Goal: Task Accomplishment & Management: Manage account settings

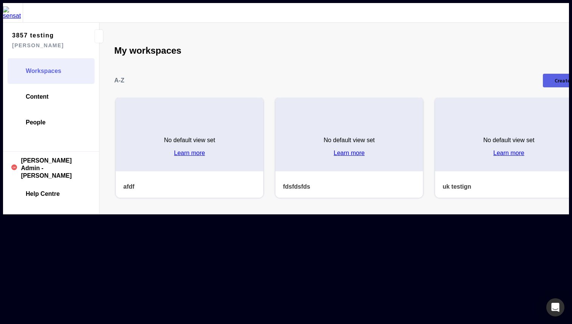
click at [308, 64] on div "A-Z Create new" at bounding box center [349, 81] width 470 height 34
click at [248, 103] on mapp-icon at bounding box center [252, 107] width 8 height 8
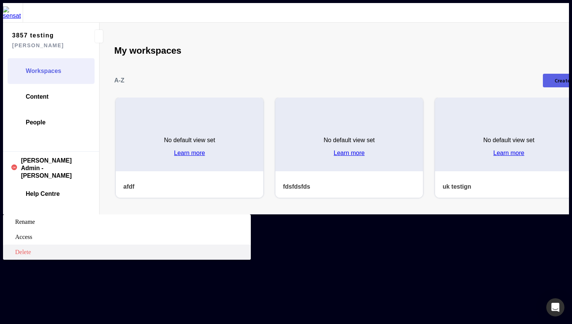
click at [228, 245] on label "Delete" at bounding box center [127, 252] width 248 height 15
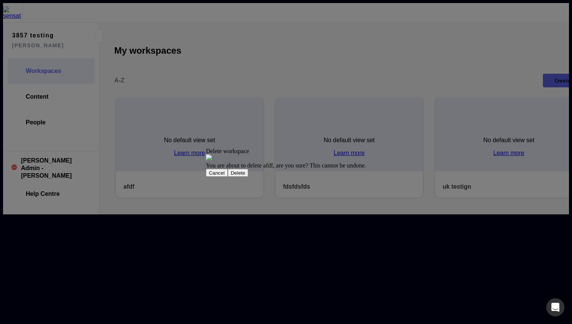
click at [248, 177] on button "Delete" at bounding box center [238, 173] width 21 height 8
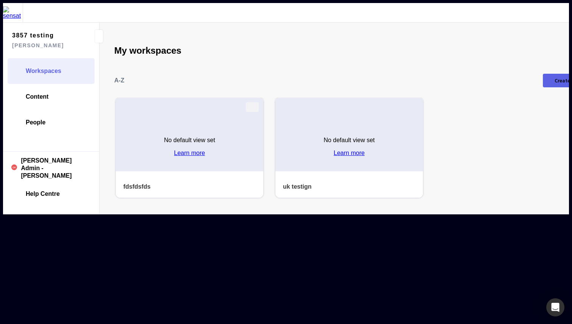
click at [248, 103] on mapp-icon at bounding box center [252, 107] width 8 height 8
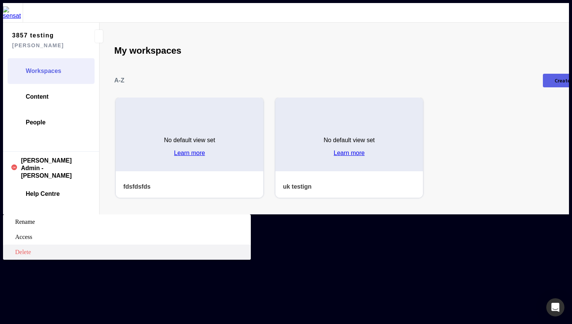
click at [230, 249] on span "Delete" at bounding box center [132, 252] width 234 height 7
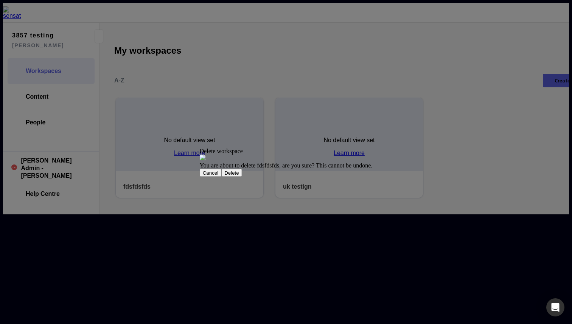
click at [337, 169] on div "You are about to delete fdsfdsfds, are you sure? This cannot be undone." at bounding box center [286, 165] width 173 height 7
click at [242, 173] on button "Delete" at bounding box center [231, 173] width 21 height 8
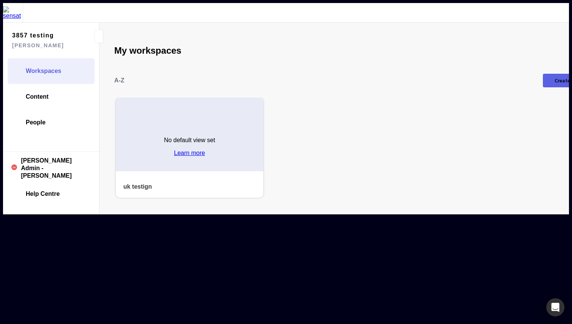
click at [304, 198] on mapp-project-scenes-page "My workspaces A-Z Create new No default view set Learn more uk testign Modified…" at bounding box center [349, 119] width 500 height 192
click at [554, 78] on div "Create new" at bounding box center [567, 80] width 26 height 5
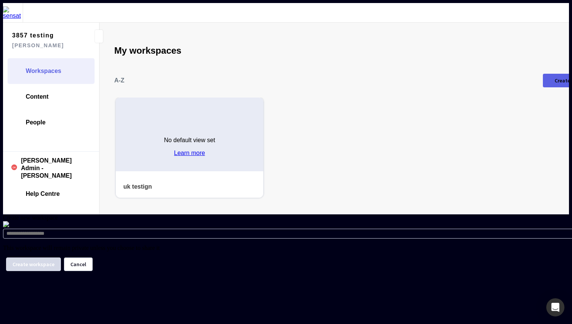
click at [284, 229] on input at bounding box center [289, 234] width 573 height 10
type input "*******"
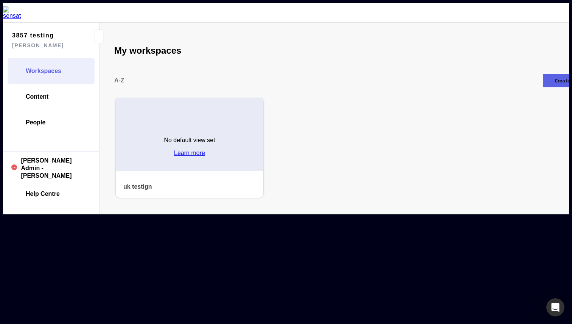
click at [543, 74] on button "Create new" at bounding box center [563, 81] width 41 height 14
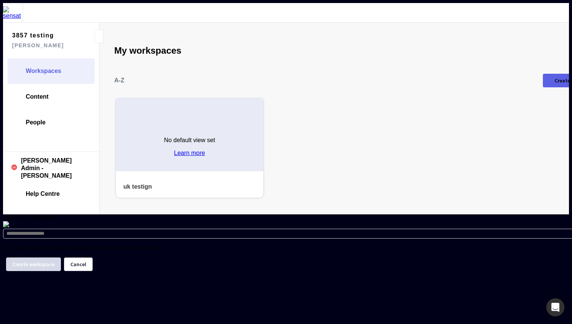
click at [301, 229] on input at bounding box center [289, 234] width 573 height 10
type input "**********"
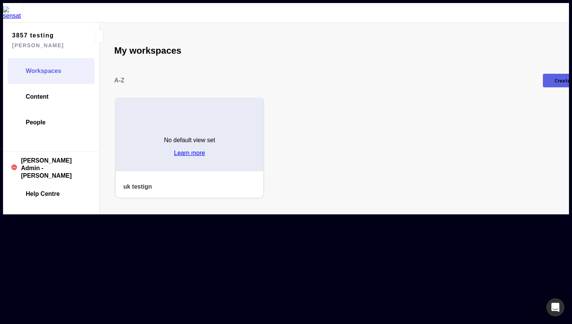
click at [368, 165] on mat-grid-list "No default view set Learn more uk testign Modified 15 Jul 2025" at bounding box center [349, 148] width 467 height 100
click at [554, 78] on div "Create new" at bounding box center [567, 80] width 26 height 5
type input "**********"
click at [554, 78] on div "Create new" at bounding box center [567, 80] width 26 height 5
type input "**********"
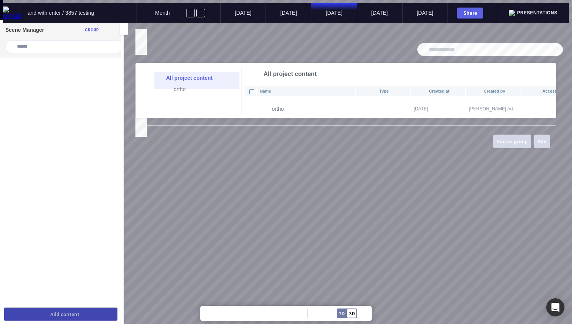
click at [217, 121] on ul "All project content ortho" at bounding box center [189, 96] width 101 height 49
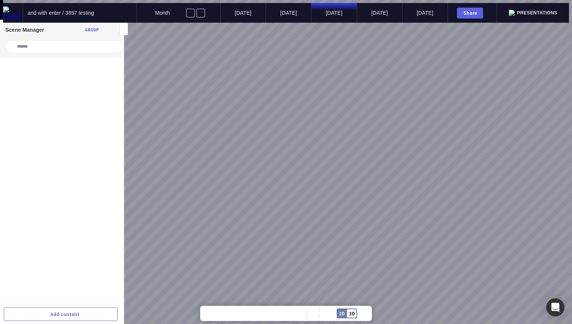
click at [14, 14] on img at bounding box center [13, 12] width 20 height 13
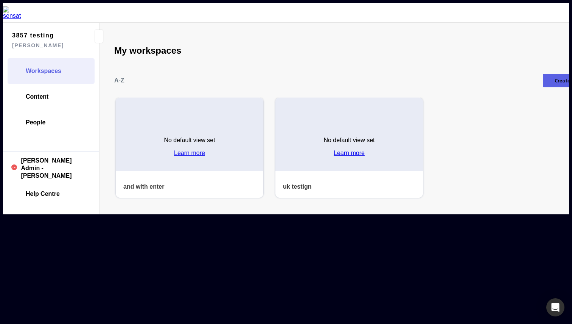
click at [538, 64] on div "A-Z Create new" at bounding box center [349, 81] width 470 height 34
click at [554, 78] on div "Create new" at bounding box center [567, 80] width 26 height 5
